Goal: Task Accomplishment & Management: Use online tool/utility

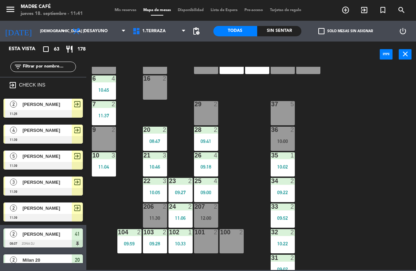
scroll to position [139, 0]
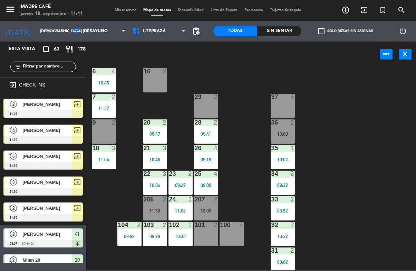
click at [177, 180] on div "23 2 09:27" at bounding box center [181, 182] width 24 height 24
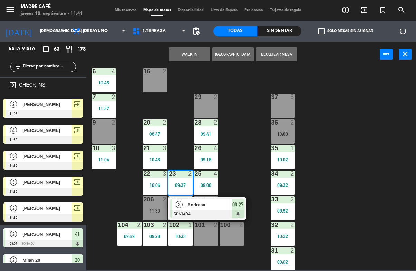
click at [211, 202] on span "Andresa" at bounding box center [210, 204] width 44 height 7
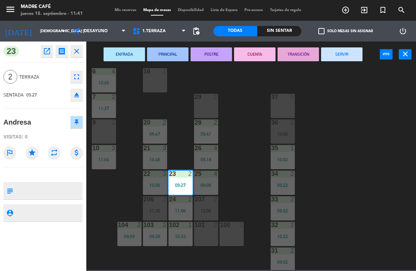
click at [348, 49] on button "SERVIR" at bounding box center [341, 54] width 41 height 14
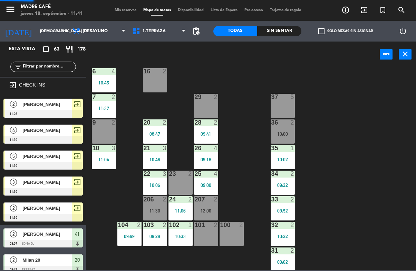
scroll to position [0, 0]
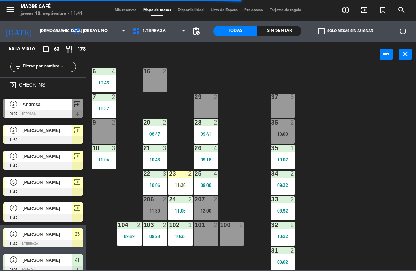
click at [179, 177] on div "23 2 11:26" at bounding box center [181, 182] width 24 height 24
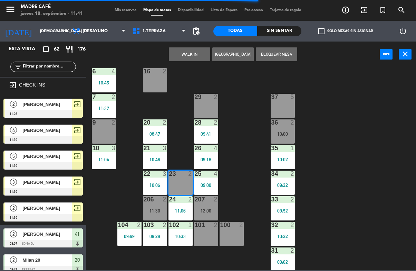
click at [191, 209] on div "11:06" at bounding box center [181, 210] width 24 height 5
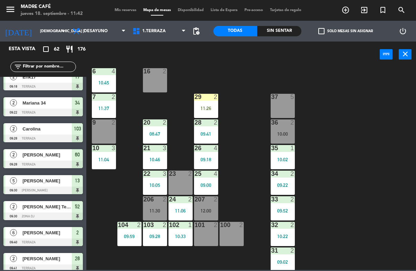
click at [206, 108] on div "11:26" at bounding box center [206, 108] width 24 height 5
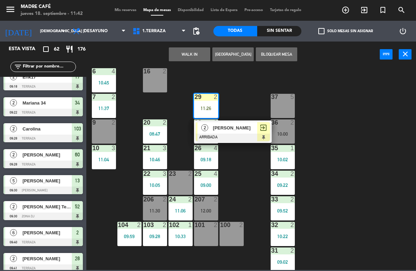
click at [234, 131] on span "[PERSON_NAME]" at bounding box center [235, 127] width 44 height 7
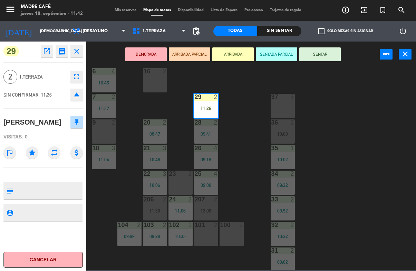
click at [326, 56] on button "SENTAR" at bounding box center [320, 54] width 41 height 14
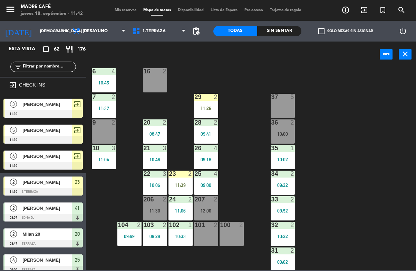
click at [180, 178] on div "23 2 11:39" at bounding box center [181, 182] width 24 height 24
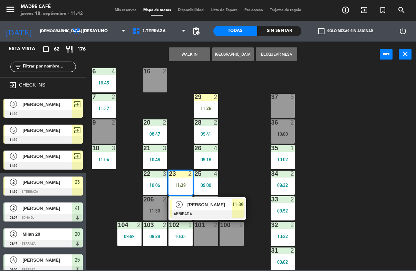
click at [197, 209] on div "[PERSON_NAME]" at bounding box center [209, 204] width 45 height 11
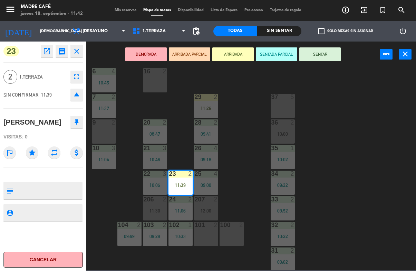
click at [324, 54] on button "SENTAR" at bounding box center [320, 54] width 41 height 14
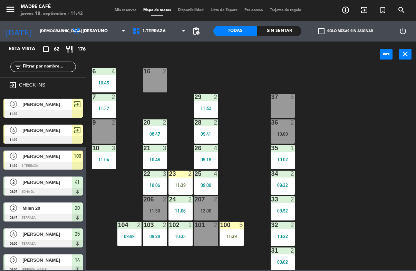
click at [227, 235] on div "11:39" at bounding box center [232, 236] width 24 height 5
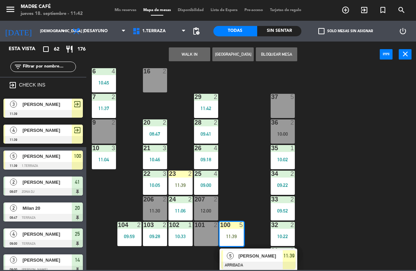
click at [244, 259] on span "[PERSON_NAME]" at bounding box center [261, 255] width 44 height 7
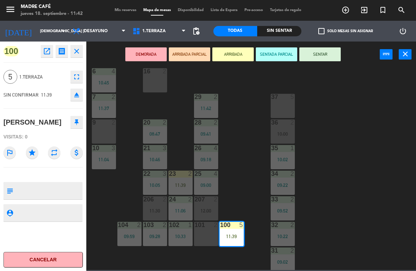
click at [325, 50] on button "SENTAR" at bounding box center [320, 54] width 41 height 14
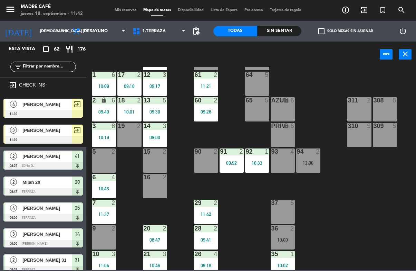
scroll to position [32, 0]
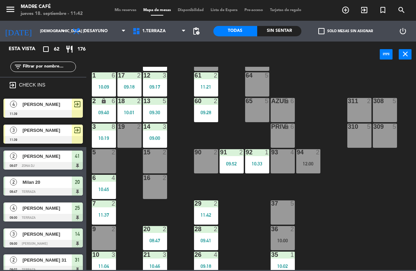
click at [157, 33] on span "1.Terraza" at bounding box center [153, 31] width 23 height 5
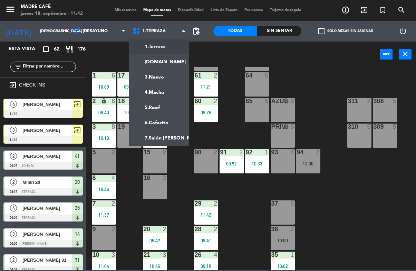
click at [152, 60] on ng-component "menu Madre Café jueves 18. septiembre - 11:42 Mis reservas Mapa de mesas Dispon…" at bounding box center [208, 135] width 416 height 270
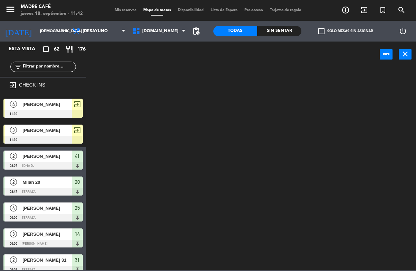
scroll to position [0, 0]
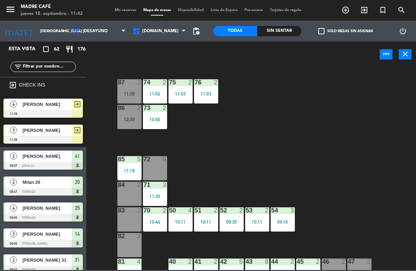
click at [148, 29] on span "[DOMAIN_NAME]" at bounding box center [160, 31] width 36 height 5
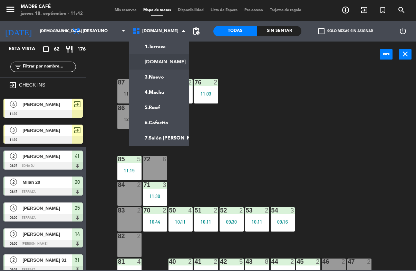
click at [154, 47] on ng-component "menu Madre Café jueves 18. septiembre - 11:42 Mis reservas Mapa de mesas Dispon…" at bounding box center [208, 135] width 416 height 270
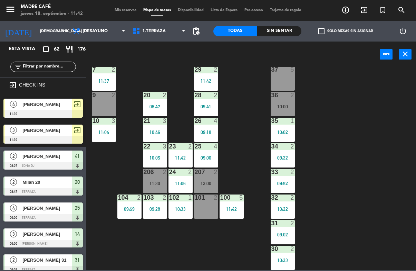
scroll to position [166, 0]
click at [281, 123] on div at bounding box center [282, 120] width 11 height 6
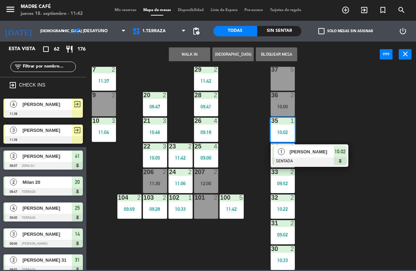
click at [304, 159] on div at bounding box center [310, 161] width 74 height 8
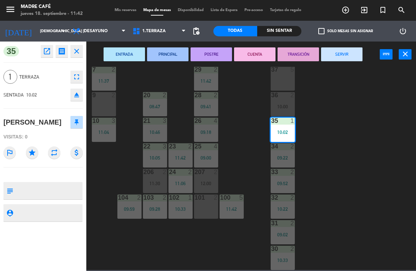
click at [355, 50] on button "SERVIR" at bounding box center [341, 54] width 41 height 14
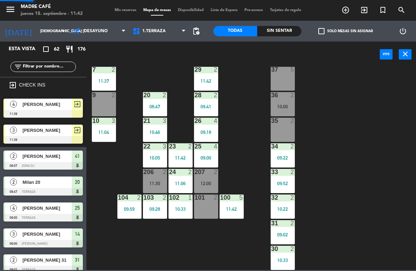
scroll to position [0, 0]
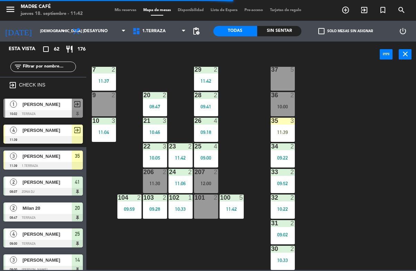
click at [292, 123] on div "3" at bounding box center [293, 120] width 4 height 6
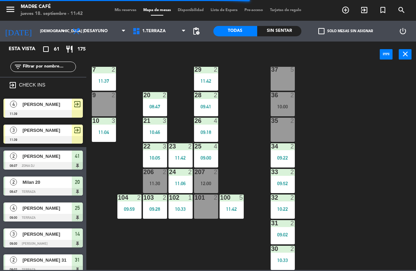
click at [300, 147] on div "2" at bounding box center [294, 146] width 11 height 6
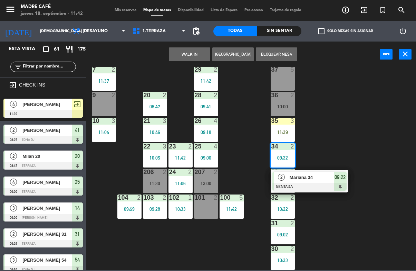
click at [285, 124] on div "35 3" at bounding box center [283, 120] width 24 height 7
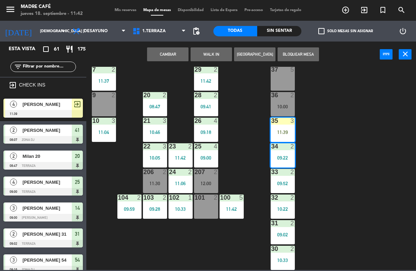
click at [278, 128] on div "35 3 11:39" at bounding box center [283, 129] width 24 height 24
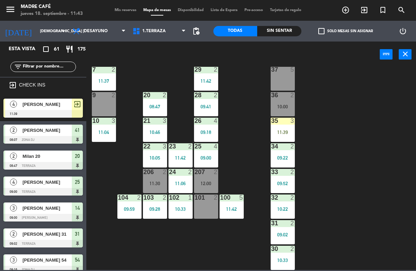
click at [330, 112] on div "11 5 10:00 63 5 62 2 12 3 09:17 1 6 10:09 61 2 11:21 64 5 17 2 09:18 13 5 09:30…" at bounding box center [254, 168] width 326 height 203
click at [289, 123] on div "3" at bounding box center [294, 120] width 11 height 6
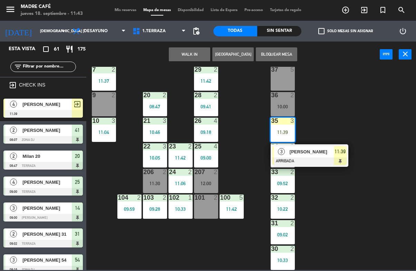
click at [312, 158] on div at bounding box center [310, 161] width 74 height 8
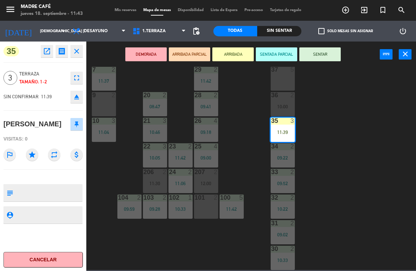
click at [332, 43] on div "DEMORADA ARRIBADA PARCIAL ARRIBADA SENTADA PARCIAL SENTAR power_input close" at bounding box center [233, 54] width 294 height 26
click at [324, 53] on button "SENTAR" at bounding box center [320, 54] width 41 height 14
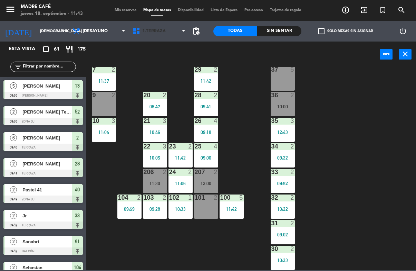
click at [160, 29] on span "1.Terraza" at bounding box center [153, 31] width 23 height 5
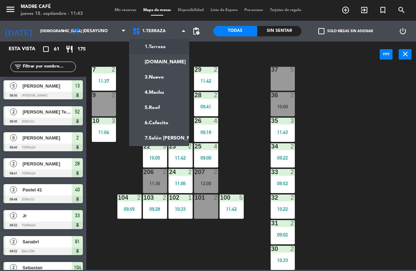
click at [151, 58] on ng-component "menu Madre Café jueves 18. septiembre - 11:43 Mis reservas Mapa de mesas Dispon…" at bounding box center [208, 135] width 416 height 270
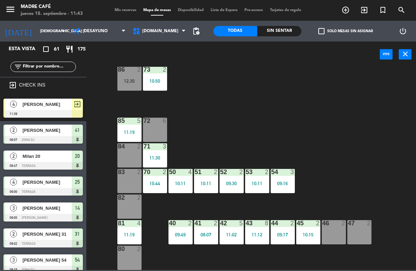
scroll to position [38, 0]
click at [282, 175] on div "54 3" at bounding box center [283, 172] width 24 height 7
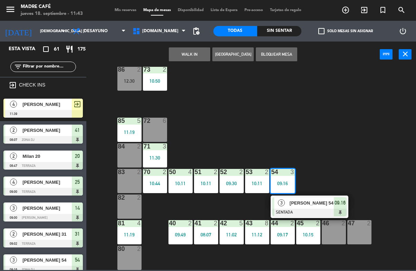
click at [302, 206] on span "[PERSON_NAME] 54" at bounding box center [312, 202] width 44 height 7
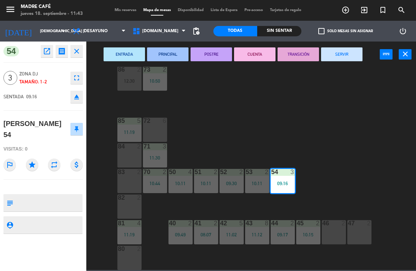
click at [350, 55] on button "SERVIR" at bounding box center [341, 54] width 41 height 14
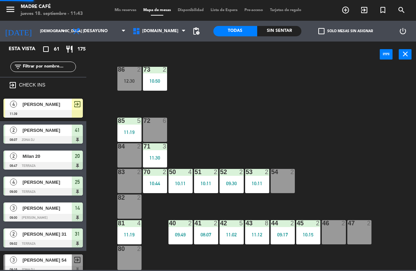
scroll to position [0, 0]
click at [57, 105] on span "[PERSON_NAME]" at bounding box center [46, 104] width 49 height 7
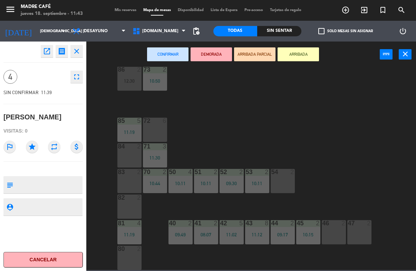
click at [55, 106] on div "open_in_new receipt 11:39 AM jue., [DATE] 4 personas [PERSON_NAME] close 4 full…" at bounding box center [43, 155] width 86 height 229
click at [75, 50] on icon "close" at bounding box center [77, 51] width 8 height 8
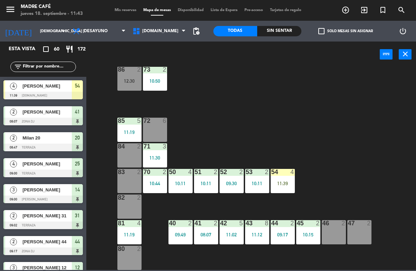
click at [286, 176] on div "54 4 11:39" at bounding box center [283, 181] width 24 height 24
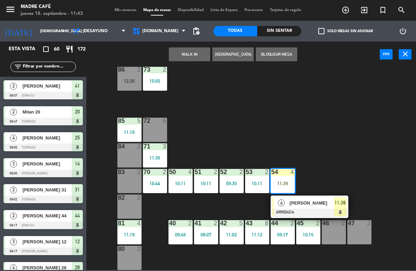
click at [295, 203] on span "[PERSON_NAME]" at bounding box center [312, 202] width 44 height 7
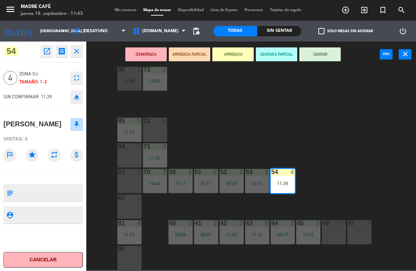
click at [331, 50] on button "SENTAR" at bounding box center [320, 54] width 41 height 14
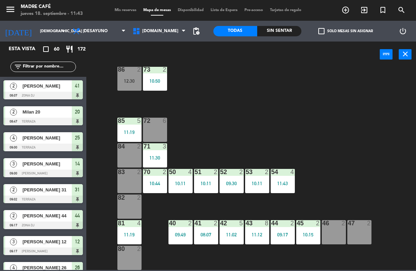
click at [290, 30] on div "Sin sentar" at bounding box center [279, 31] width 44 height 10
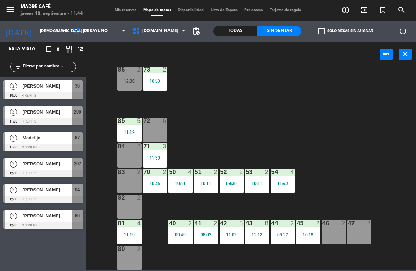
click at [139, 268] on div "80 2" at bounding box center [129, 257] width 24 height 24
